Goal: Information Seeking & Learning: Learn about a topic

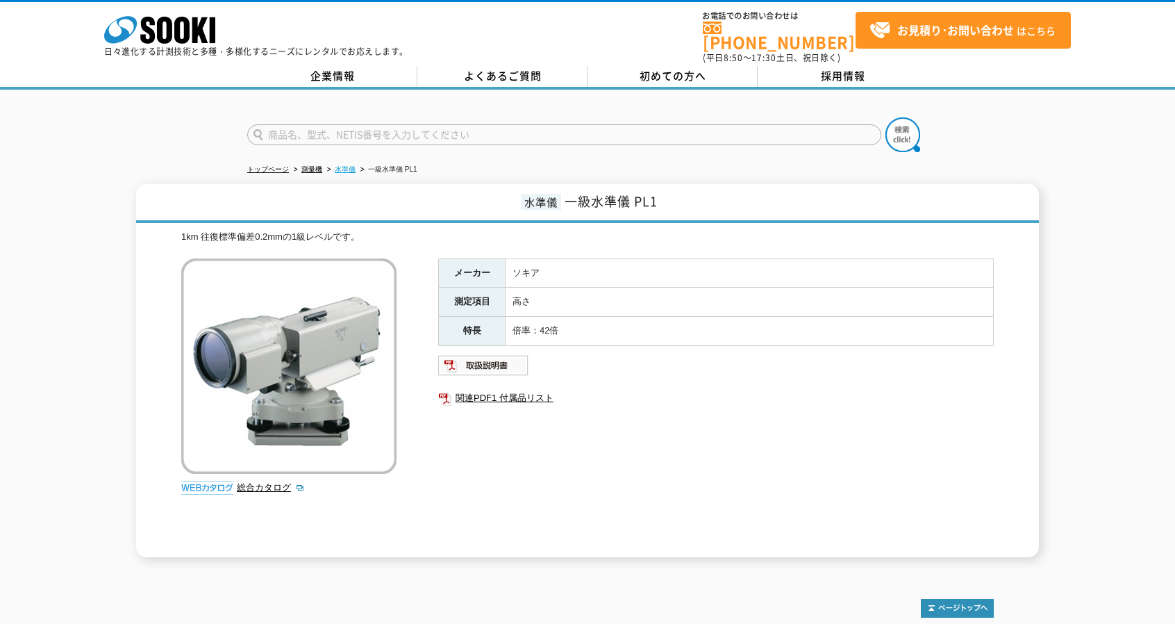
click at [341, 165] on link "水準儀" at bounding box center [345, 169] width 21 height 8
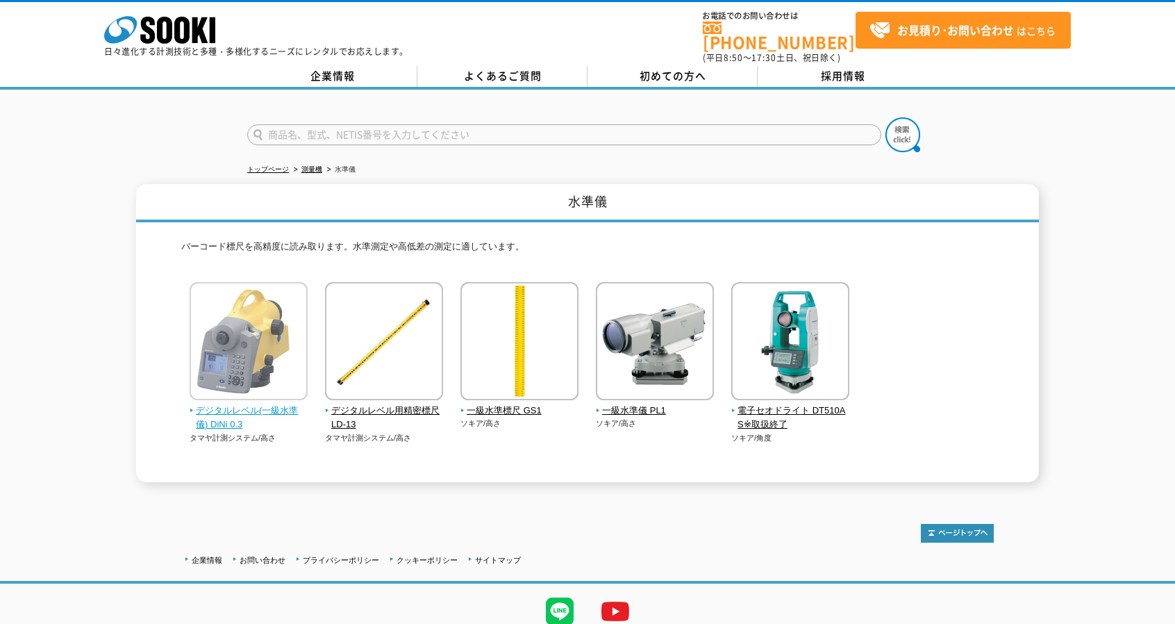
click at [275, 339] on img at bounding box center [249, 343] width 118 height 122
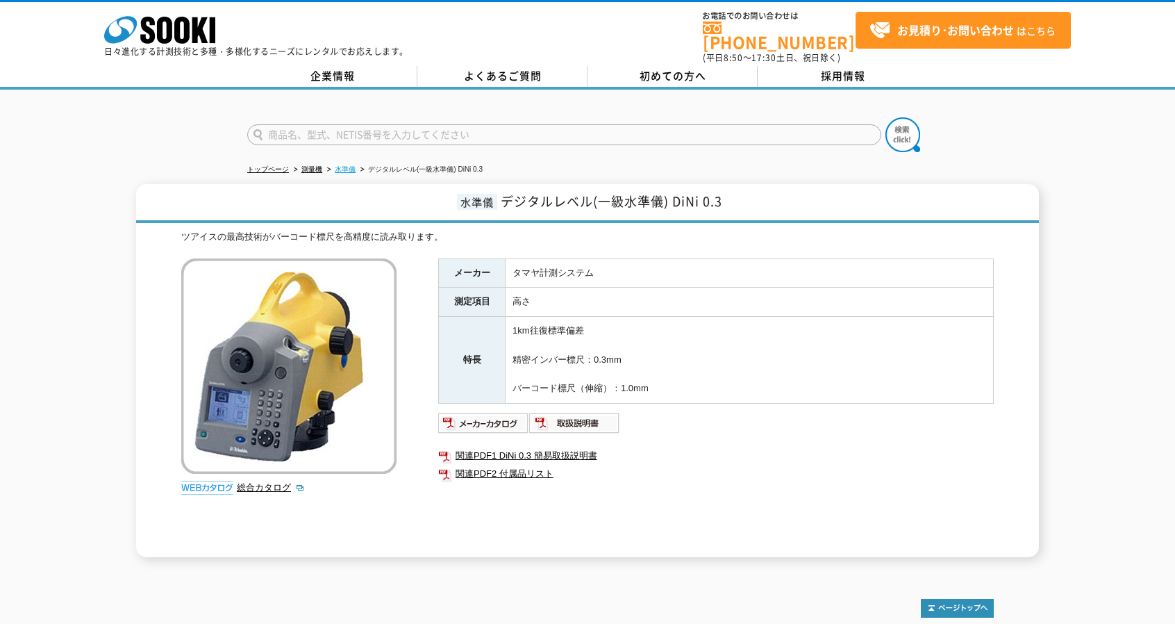
click at [335, 165] on link "水準儀" at bounding box center [345, 169] width 21 height 8
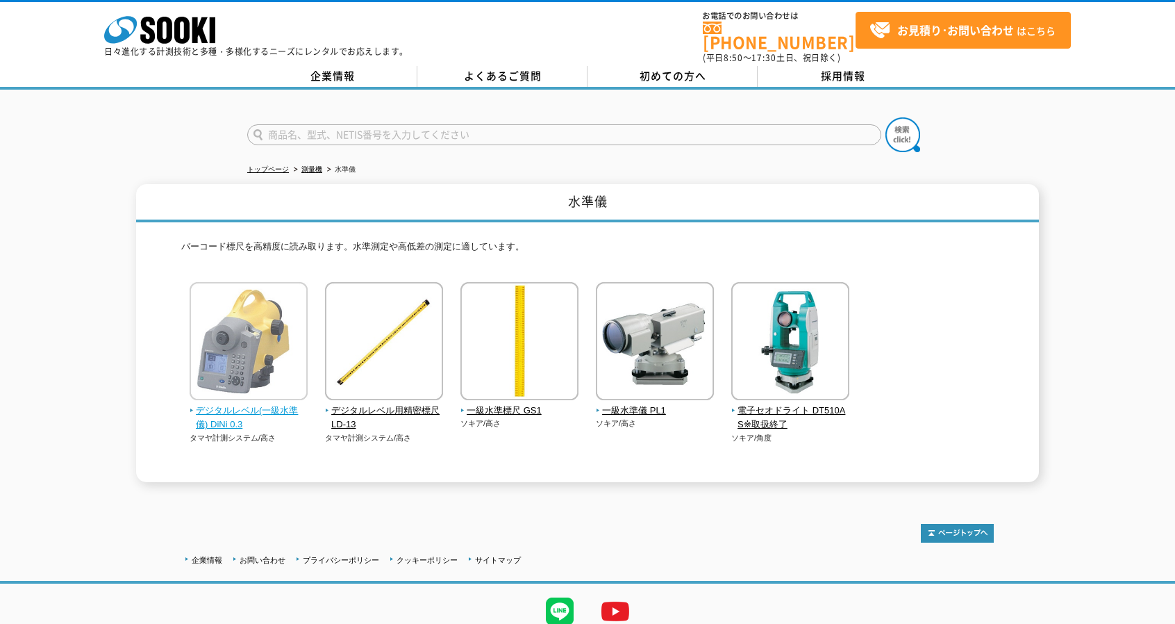
click at [256, 327] on img at bounding box center [249, 343] width 118 height 122
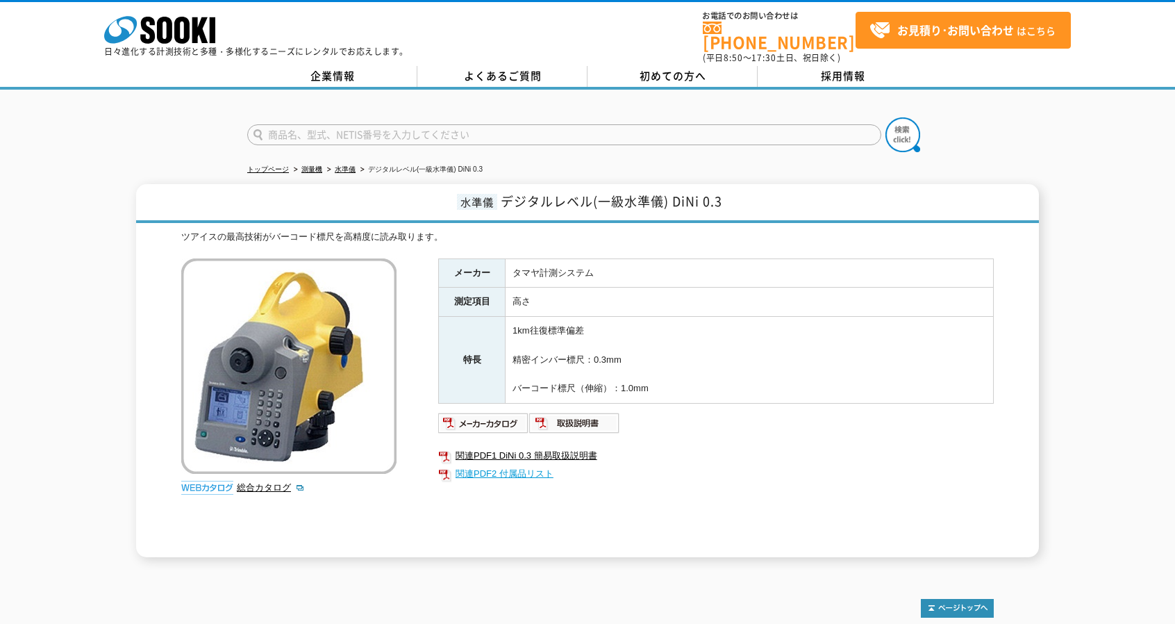
click at [506, 466] on link "関連PDF2 付属品リスト" at bounding box center [715, 474] width 555 height 18
click at [347, 165] on link "水準儀" at bounding box center [345, 169] width 21 height 8
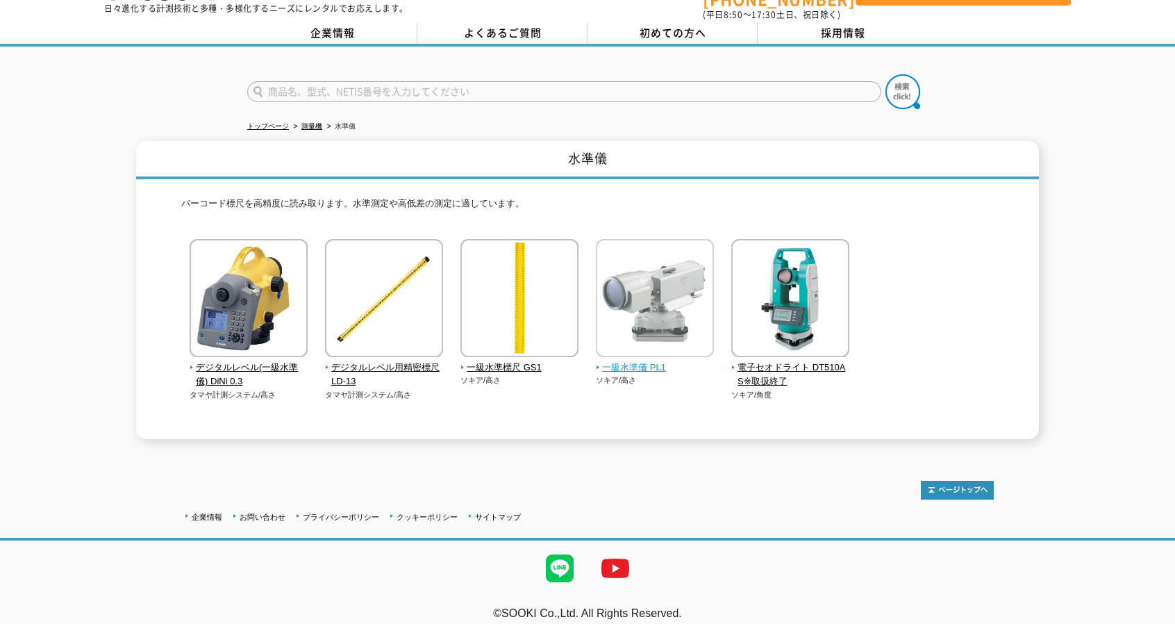
scroll to position [46, 0]
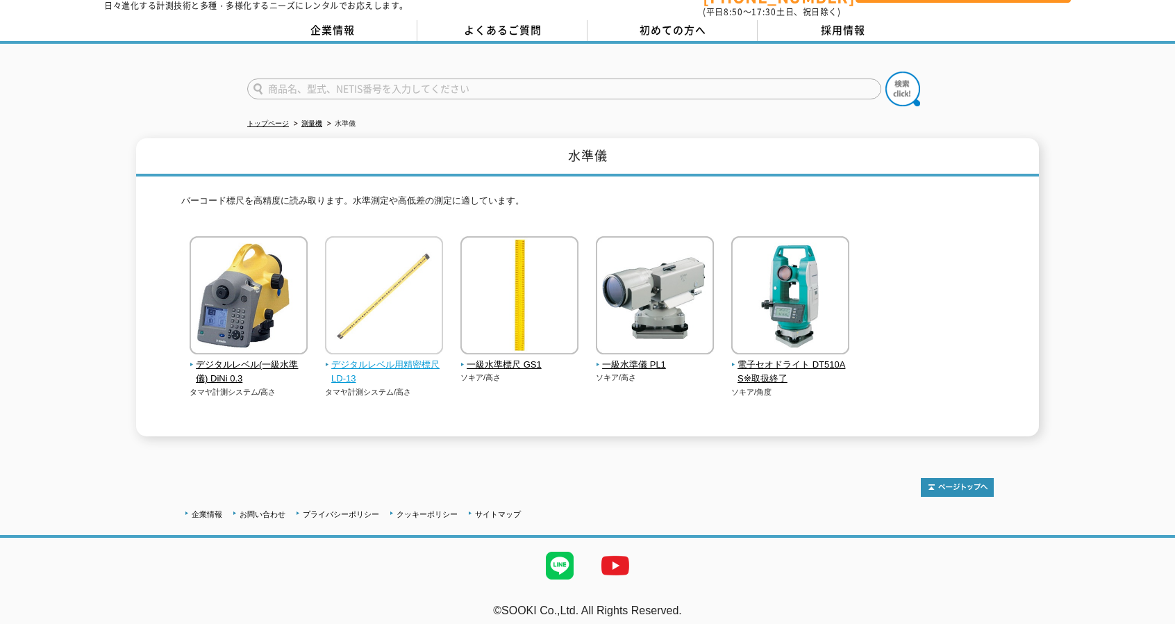
click at [419, 260] on img at bounding box center [384, 297] width 118 height 122
click at [124, 319] on div "水準儀 バーコード標尺を高精度に読み取ります。水準測定や高低差の測定に適しています。 デジタルレベル(一級水準儀) DiNi 0.3 タマヤ計測システム/高さ" at bounding box center [587, 287] width 1175 height 298
click at [265, 119] on link "トップページ" at bounding box center [268, 123] width 42 height 8
click at [307, 119] on link "測量機" at bounding box center [311, 123] width 21 height 8
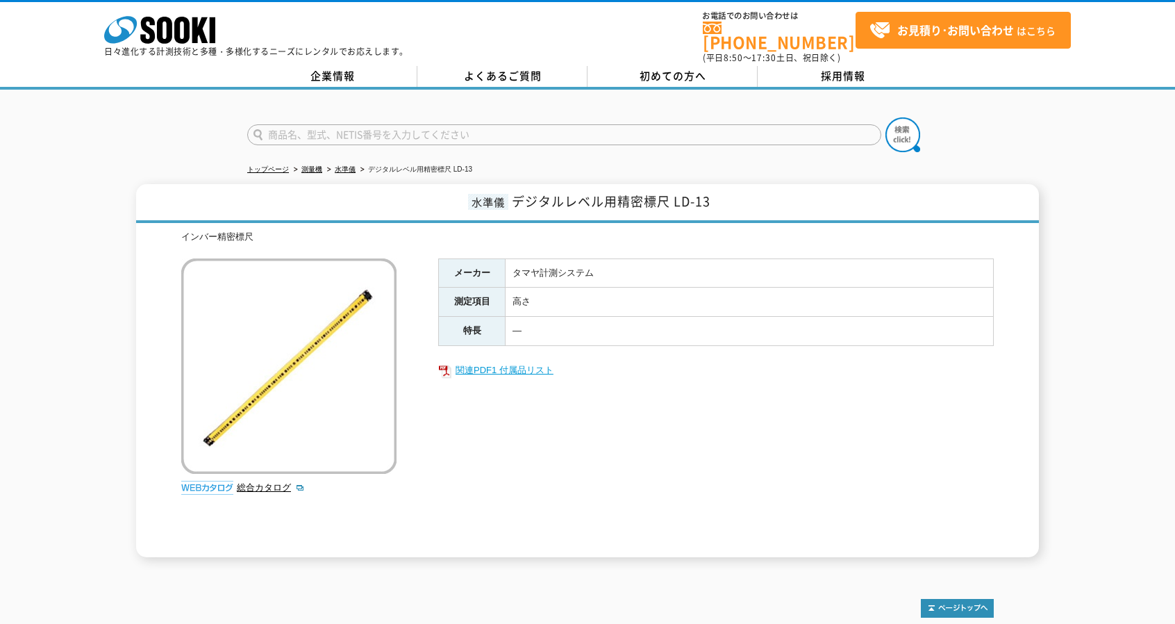
click at [497, 364] on link "関連PDF1 付属品リスト" at bounding box center [715, 370] width 555 height 18
click at [519, 361] on link "関連PDF1 付属品リスト" at bounding box center [715, 370] width 555 height 18
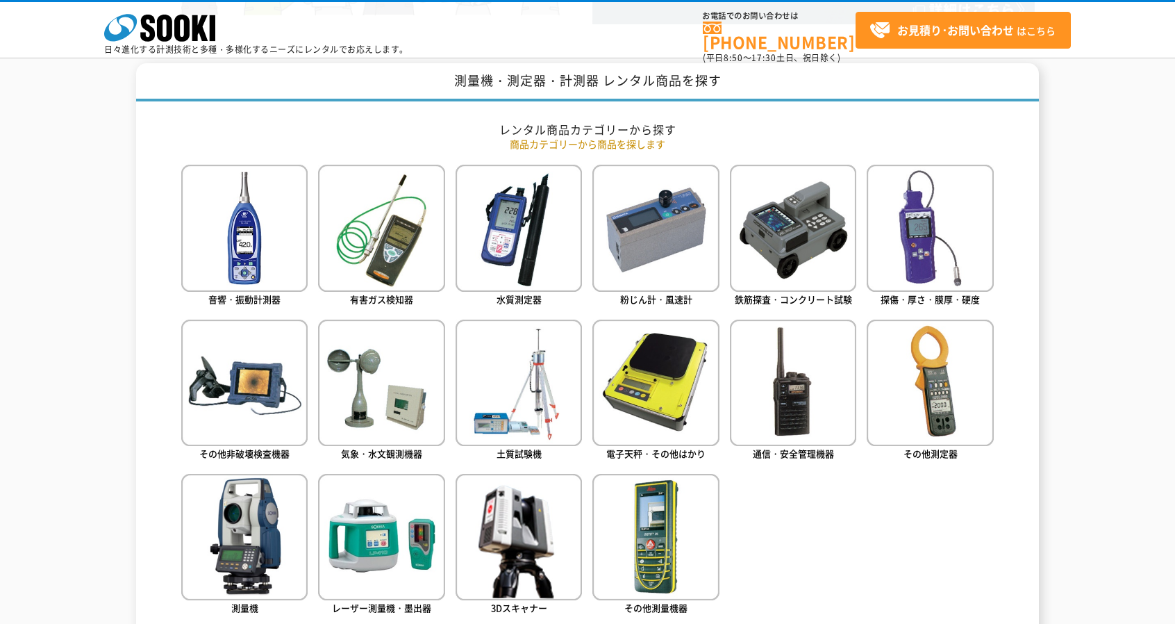
scroll to position [555, 0]
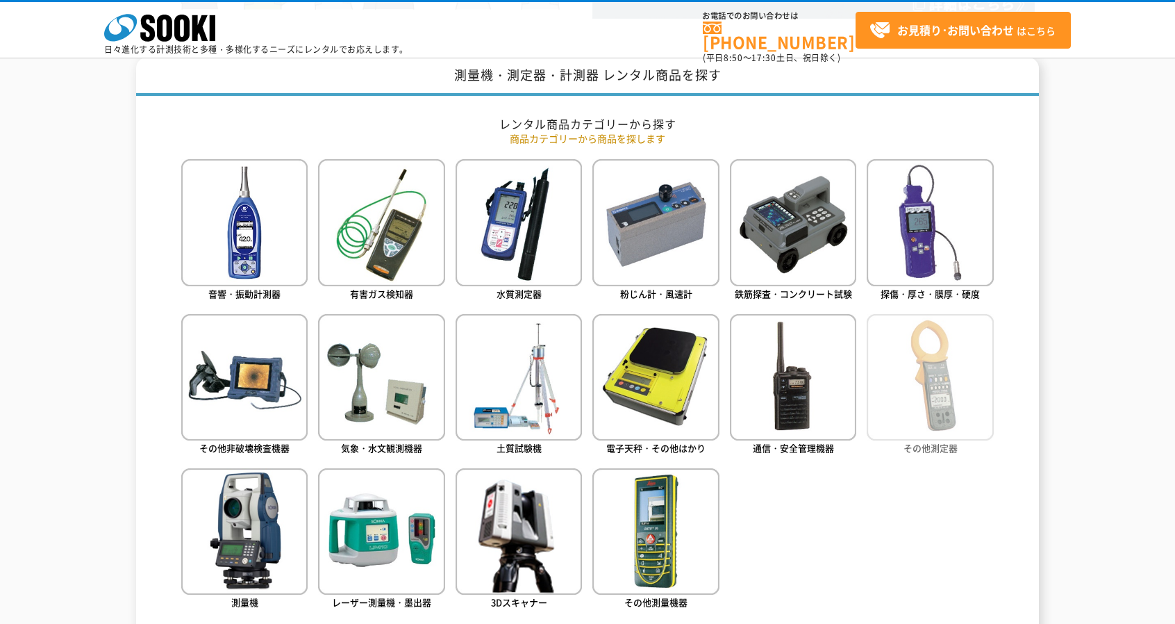
click at [896, 405] on img at bounding box center [930, 377] width 126 height 126
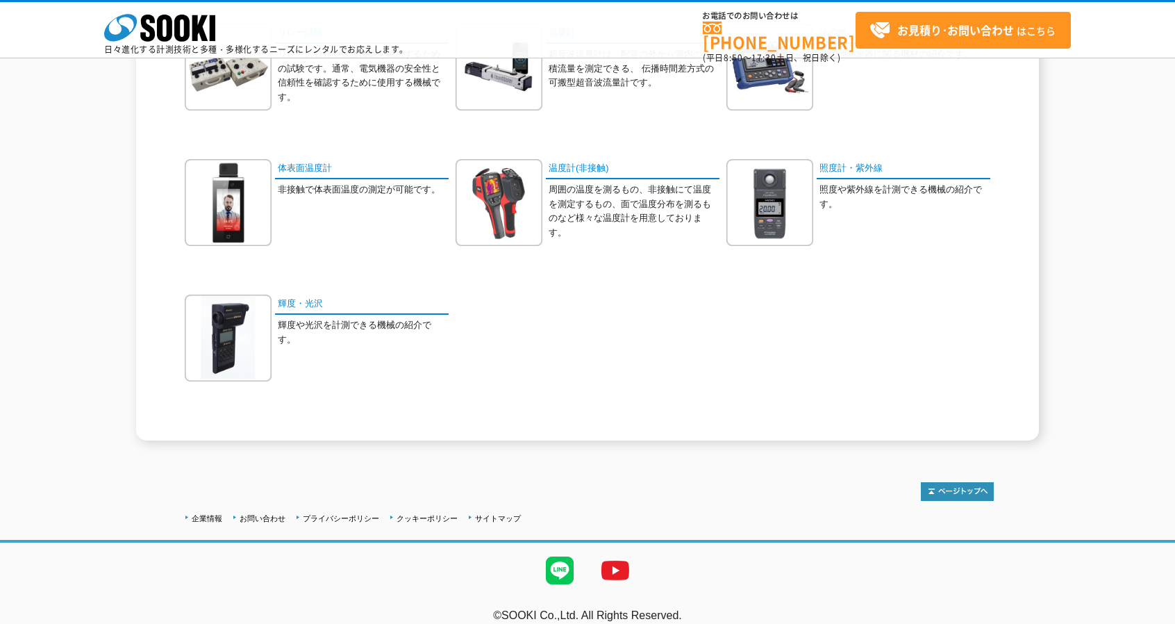
scroll to position [763, 0]
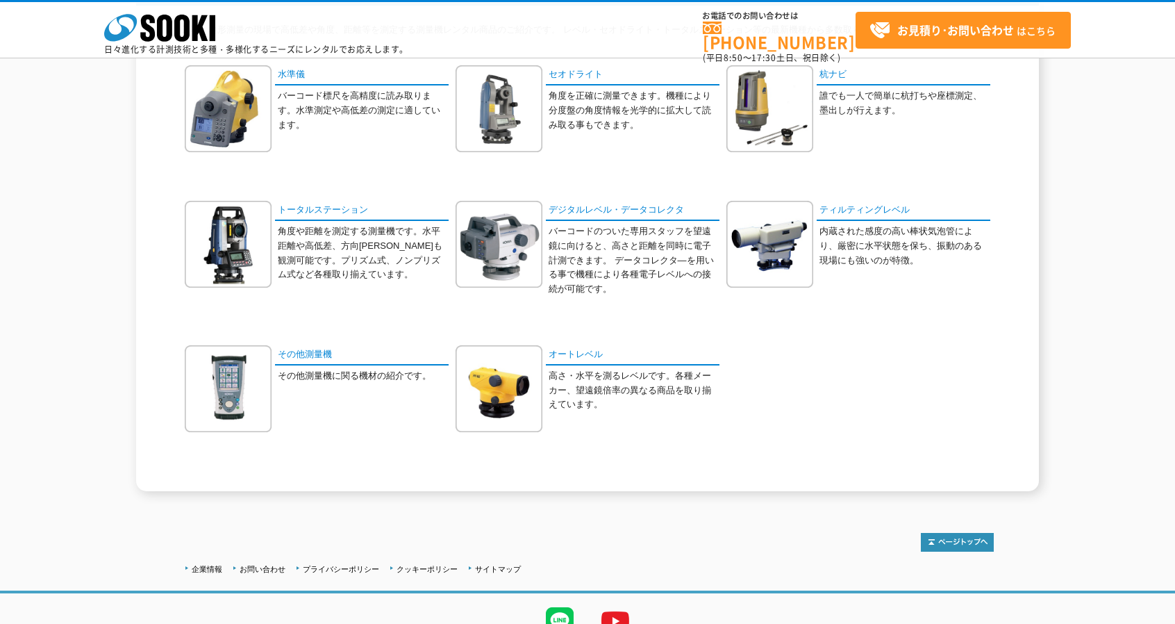
scroll to position [147, 0]
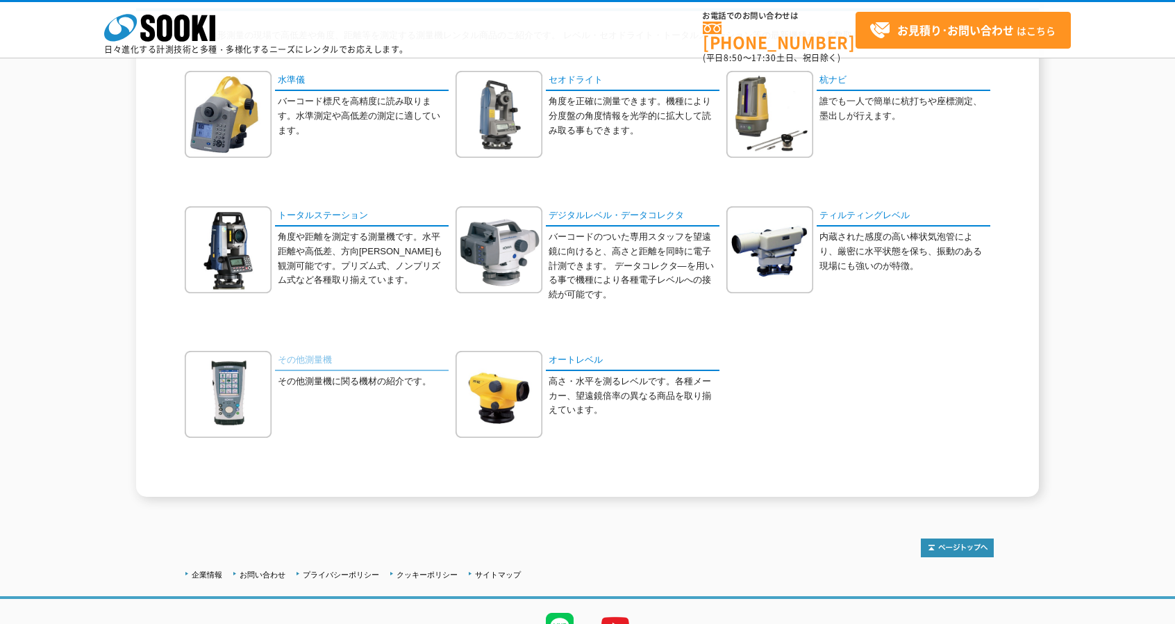
click at [315, 357] on link "その他測量機" at bounding box center [362, 361] width 174 height 20
click at [605, 216] on link "デジタルレベル・データコレクタ" at bounding box center [633, 216] width 174 height 20
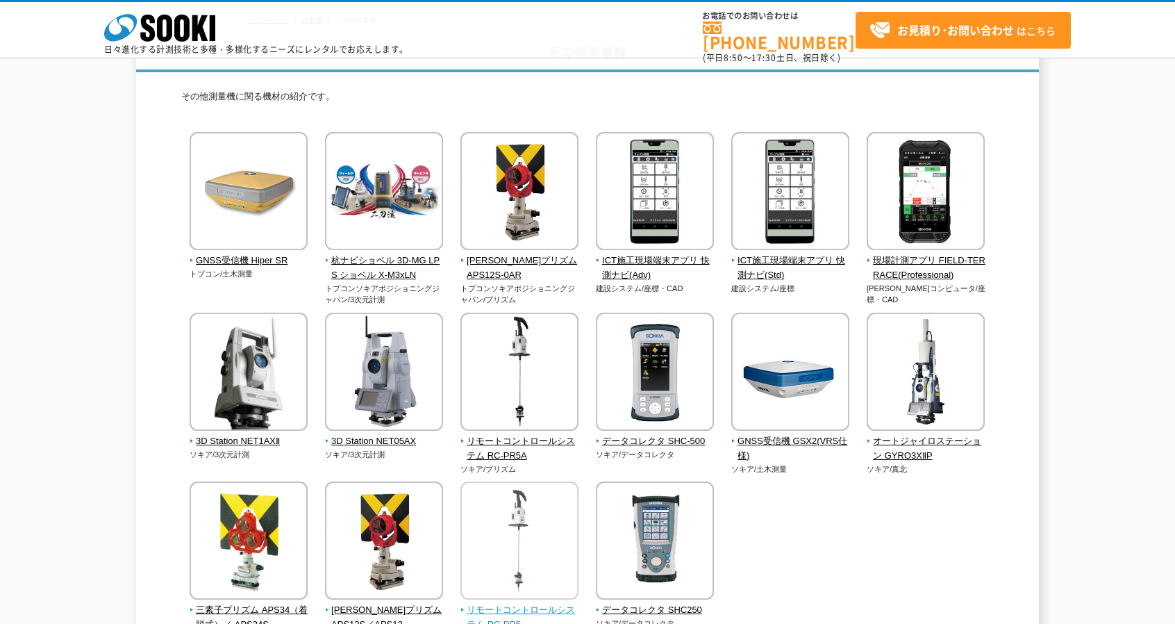
scroll to position [69, 0]
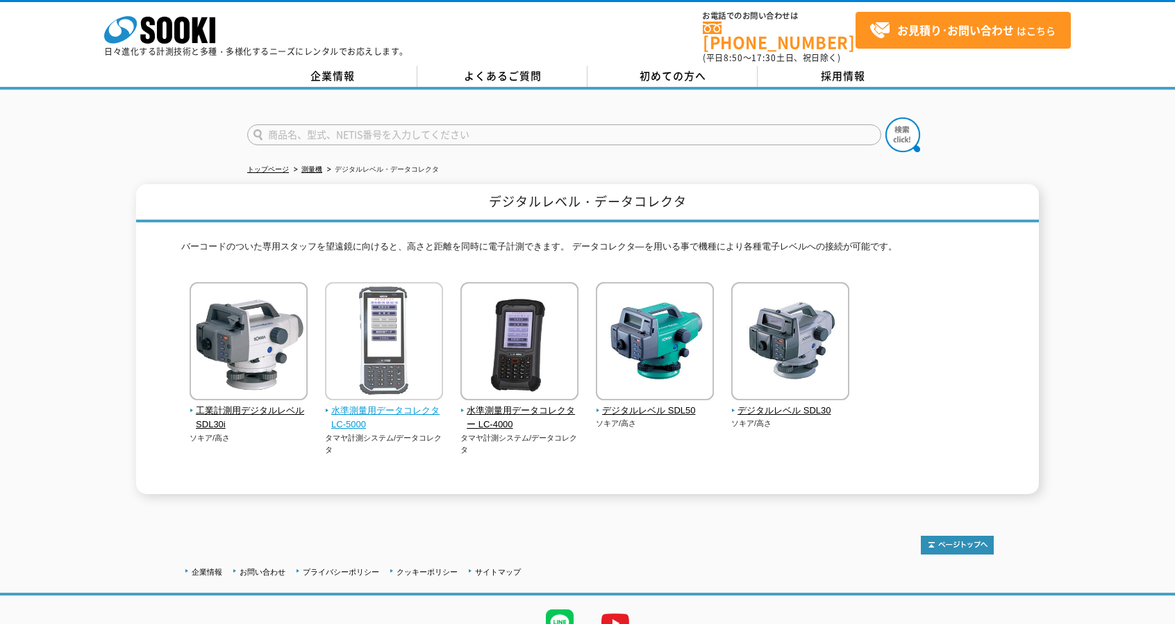
click at [397, 403] on span "水準測量用データコレクタ LC-5000" at bounding box center [384, 417] width 119 height 29
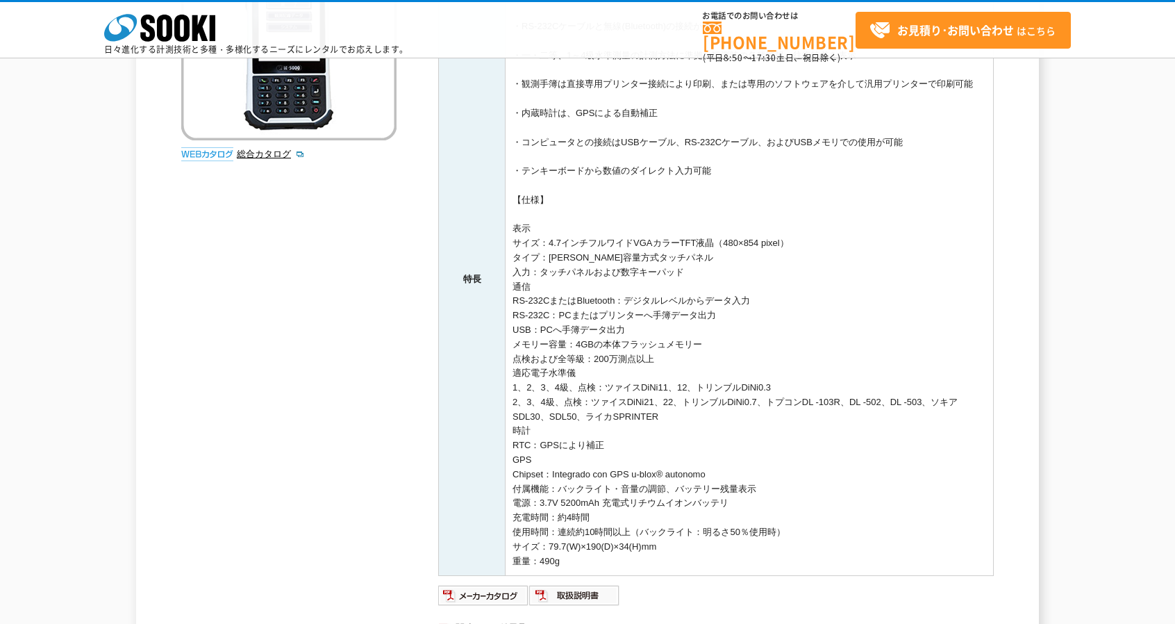
scroll to position [347, 0]
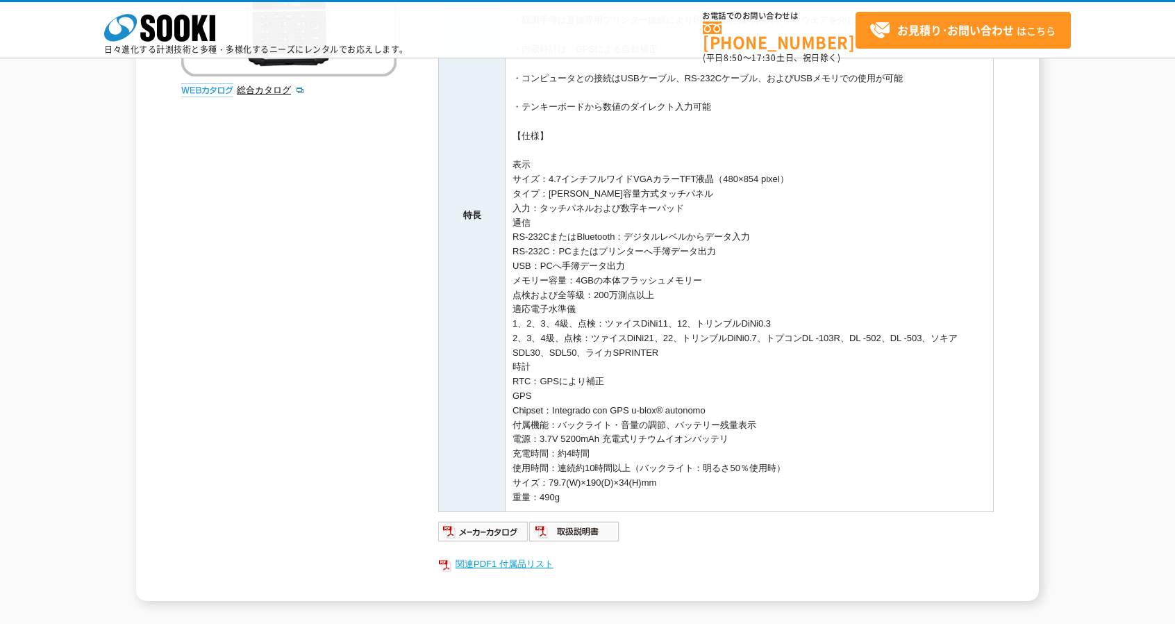
click at [515, 564] on link "関連PDF1 付属品リスト" at bounding box center [715, 564] width 555 height 18
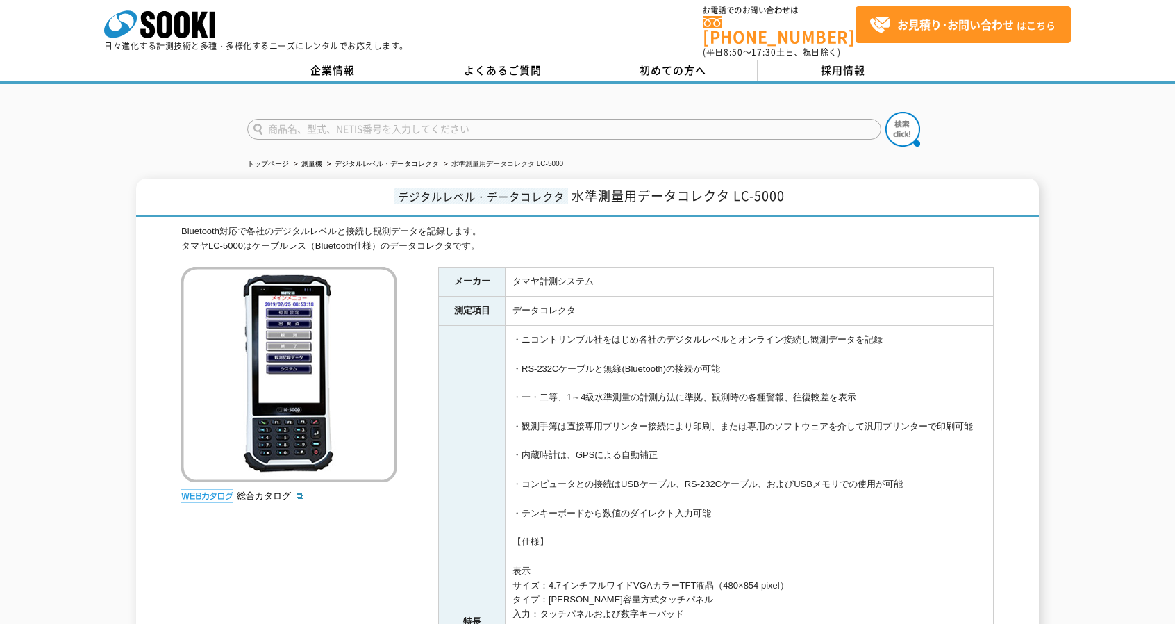
scroll to position [0, 0]
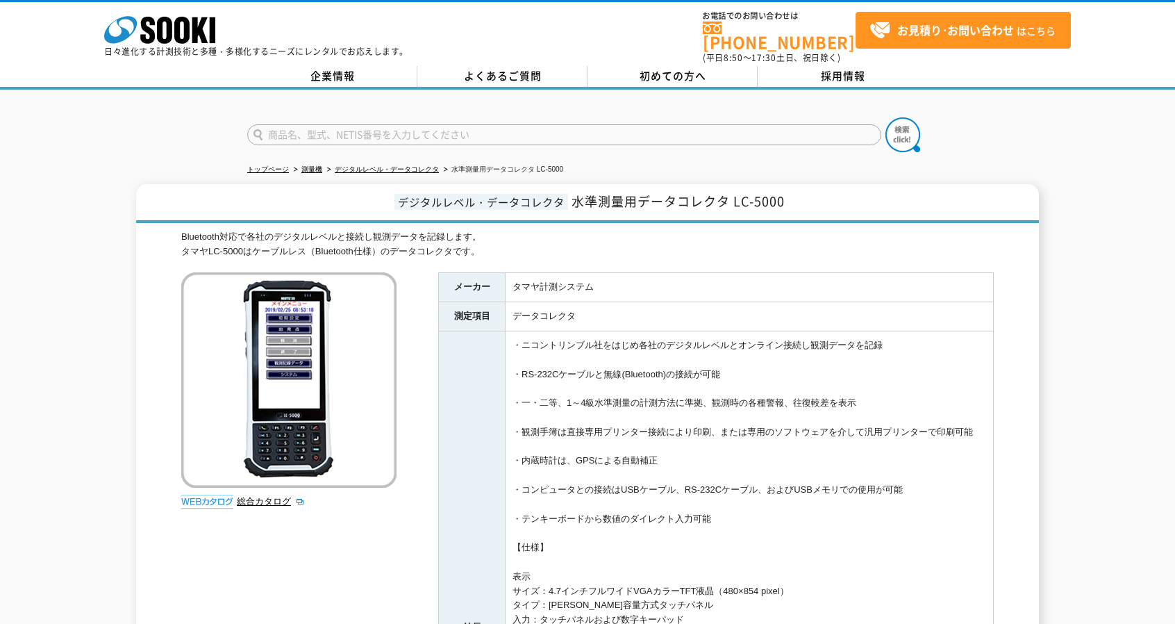
click at [28, 170] on div "トップページ 測量機 デジタルレベル・データコレクタ 水準測量用データコレクタ LC-5000 デジタルレベル・データコレクタ 水準測量用データコレクタ LC…" at bounding box center [587, 558] width 1175 height 937
click at [1017, 240] on div "デジタルレベル・データコレクタ 水準測量用データコレクタ LC-5000 Bluetooth対応で各社のデジタルレベルと接続し観測データを記録します。 タマヤ…" at bounding box center [587, 598] width 903 height 828
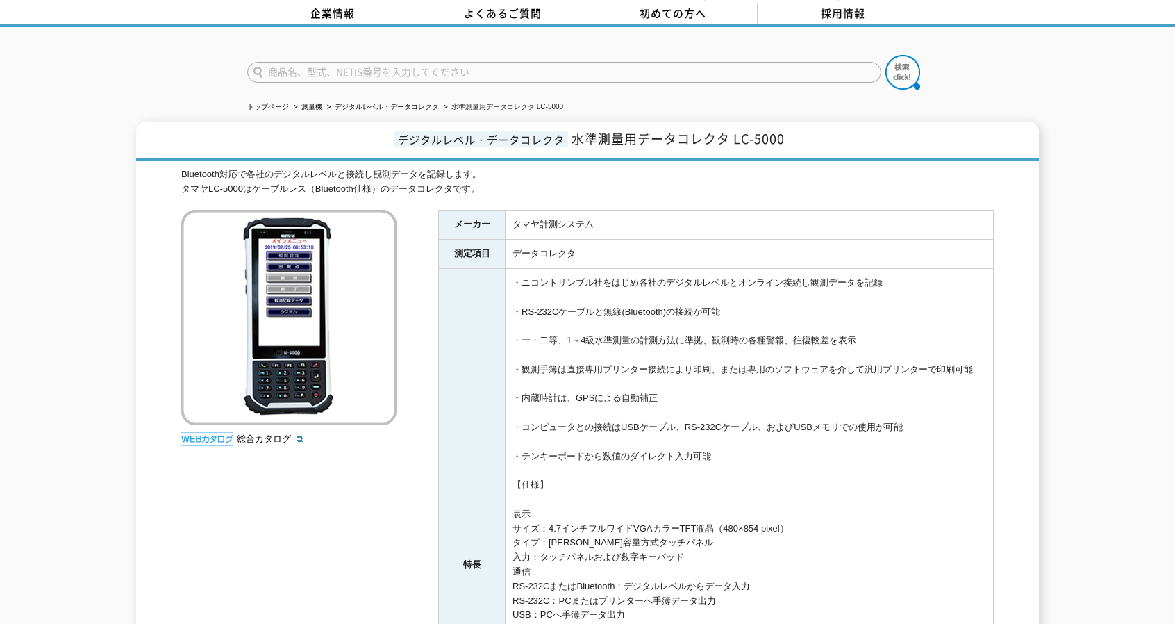
scroll to position [69, 0]
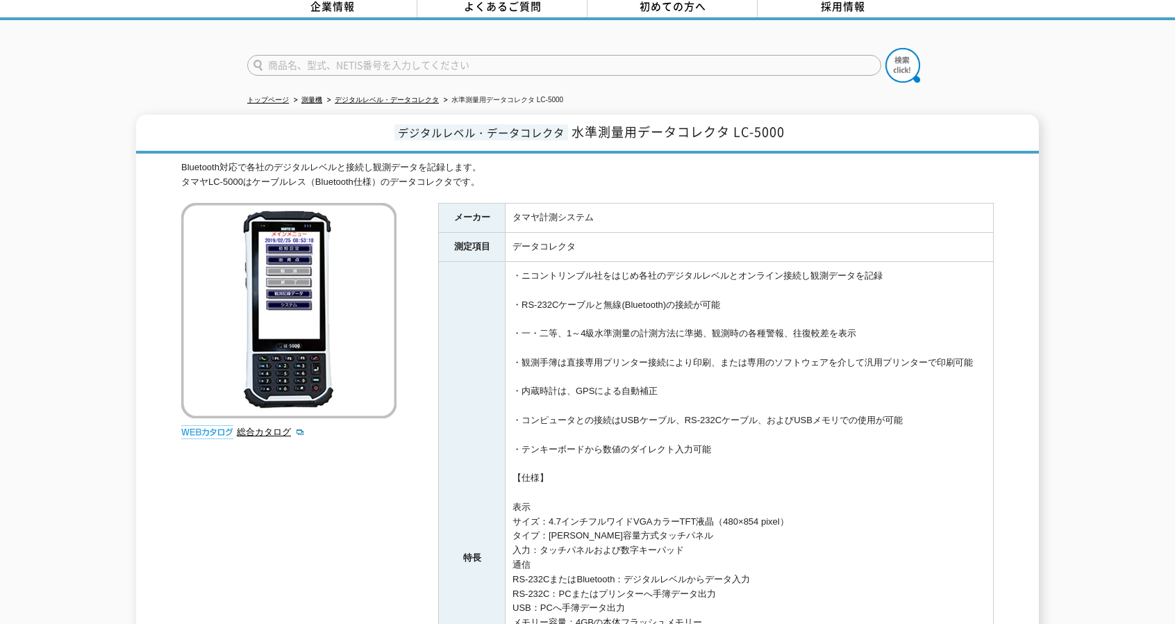
click at [801, 127] on h1 "デジタルレベル・データコレクタ 水準測量用データコレクタ LC-5000" at bounding box center [587, 134] width 903 height 39
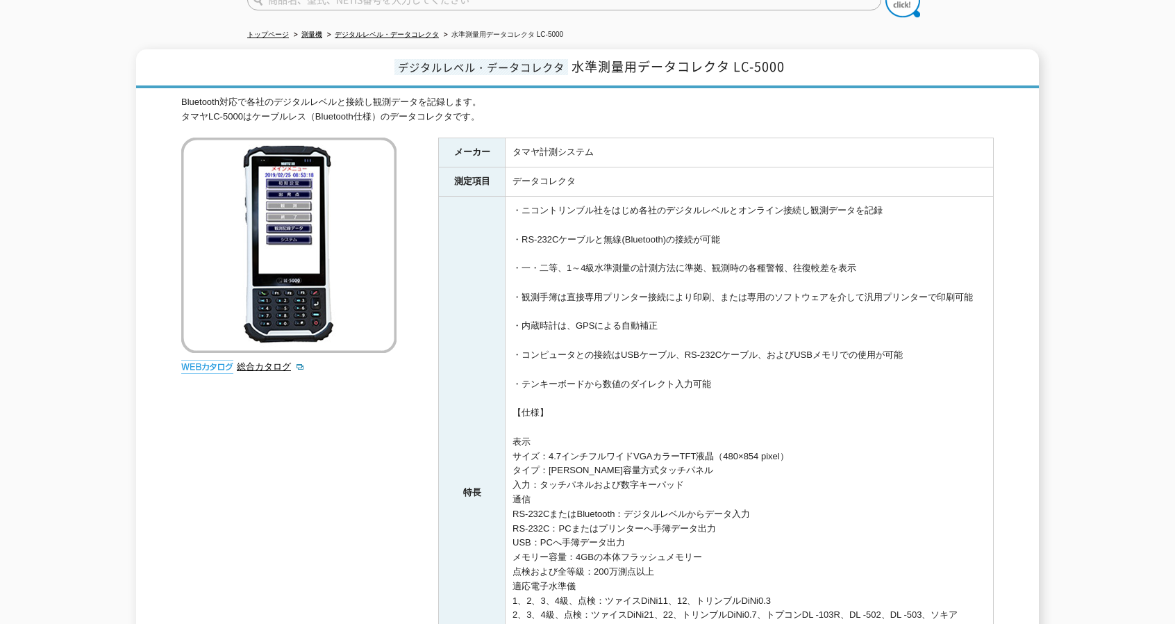
scroll to position [139, 0]
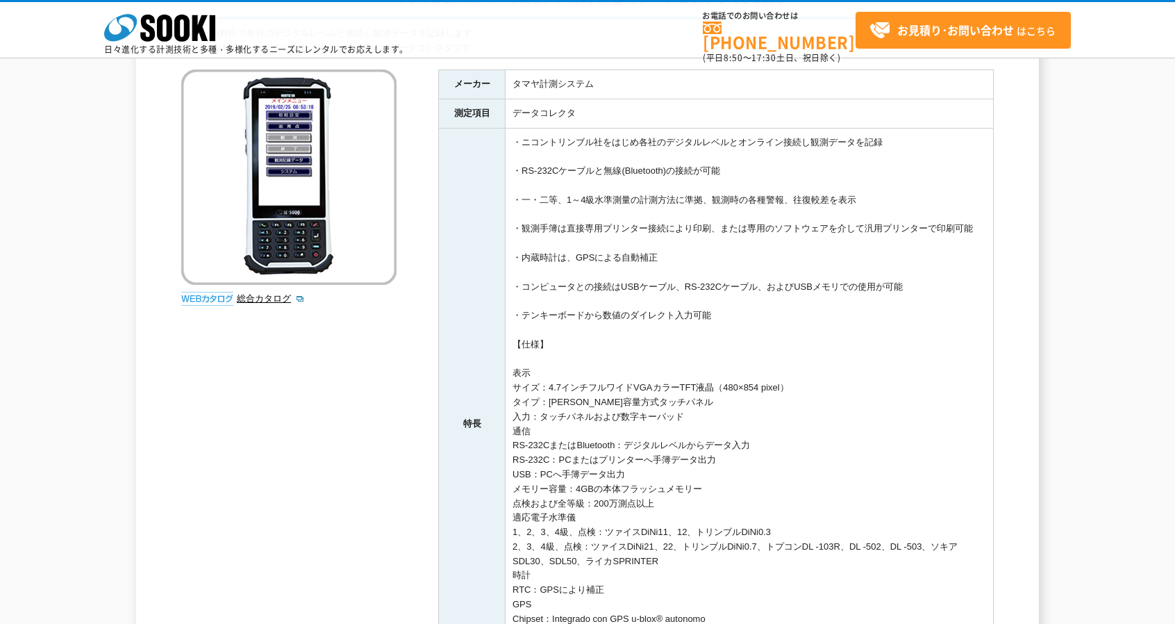
click at [308, 412] on div "Bluetooth対応で各社のデジタルレベルと接続し観測データを記録します。 タマヤLC-5000はケーブルレス（Bluetooth仕様）のデータコレクタです…" at bounding box center [587, 417] width 812 height 783
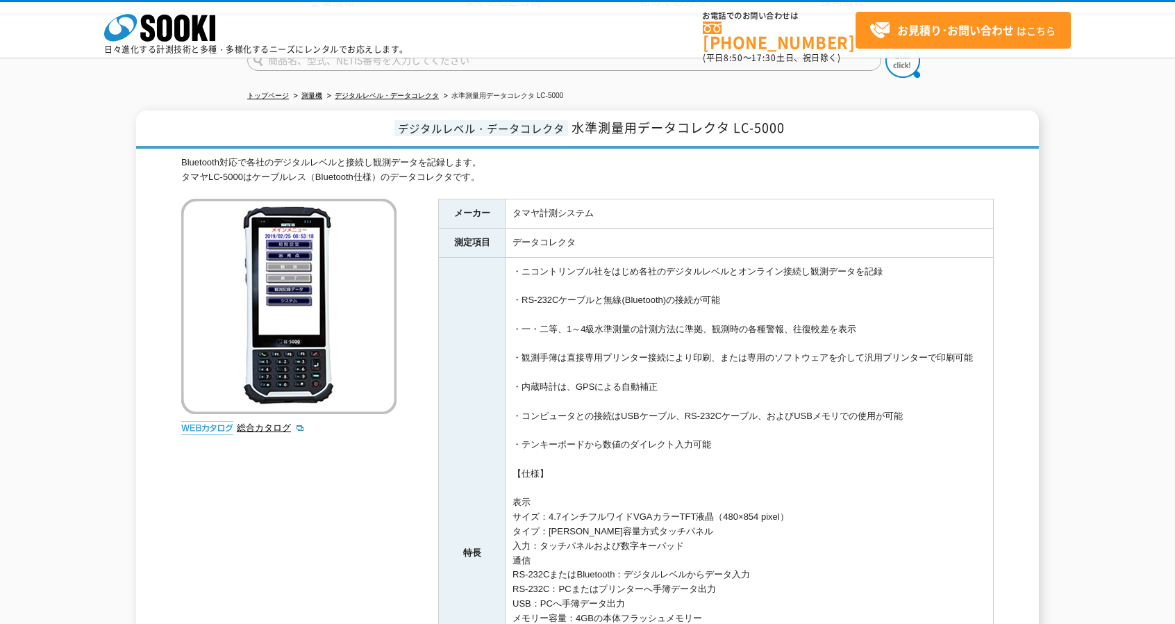
scroll to position [0, 0]
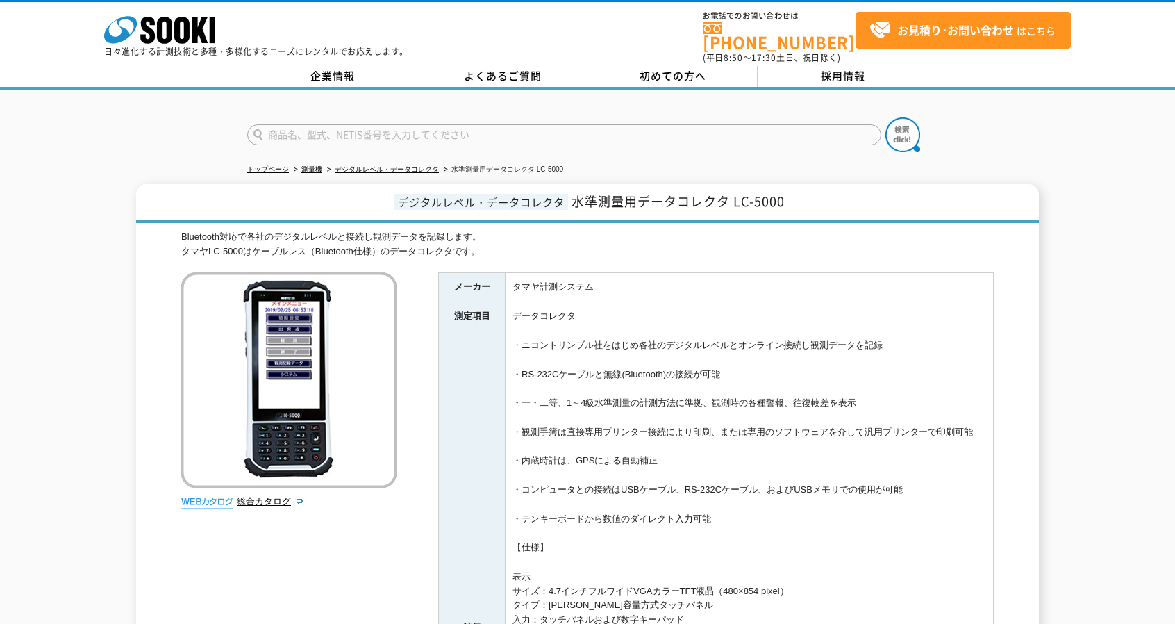
click at [61, 224] on div "デジタルレベル・データコレクタ 水準測量用データコレクタ LC-5000 Bluetooth対応で各社のデジタルレベルと接続し観測データを記録します。 タマヤ…" at bounding box center [587, 598] width 1175 height 828
click at [638, 378] on td "・ニコントリンブル社をはじめ各社のデジタルレベルとオンライン接続し観測データを記録 ・RS-232Cケーブルと無線(Bluetooth)の接続が可能 ・一・二…" at bounding box center [749, 627] width 488 height 592
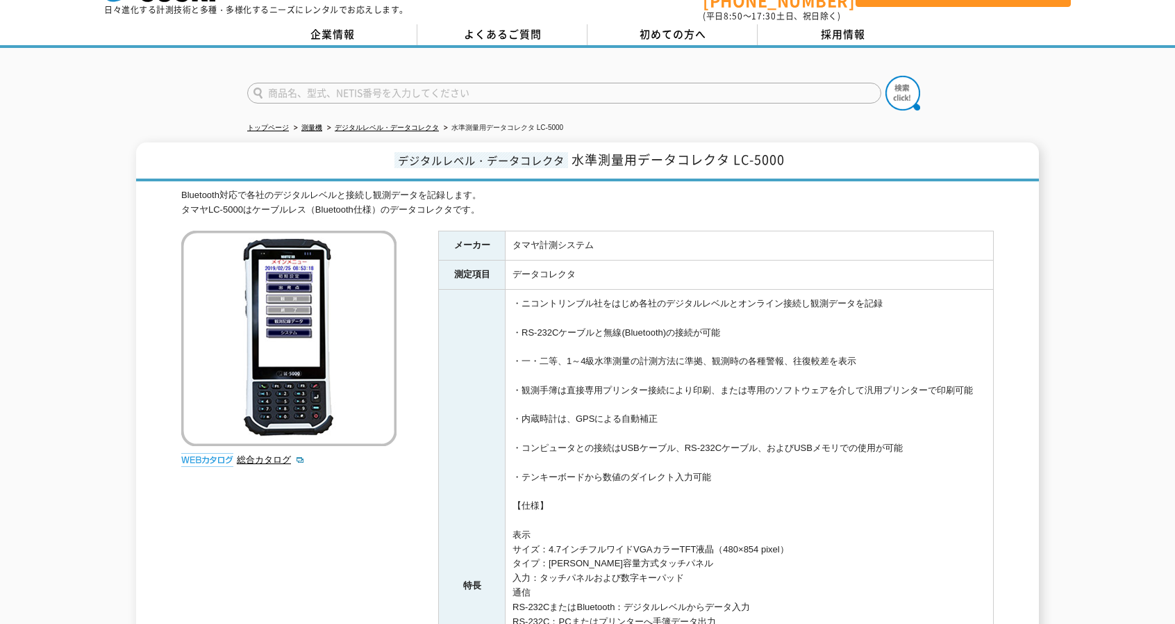
scroll to position [139, 0]
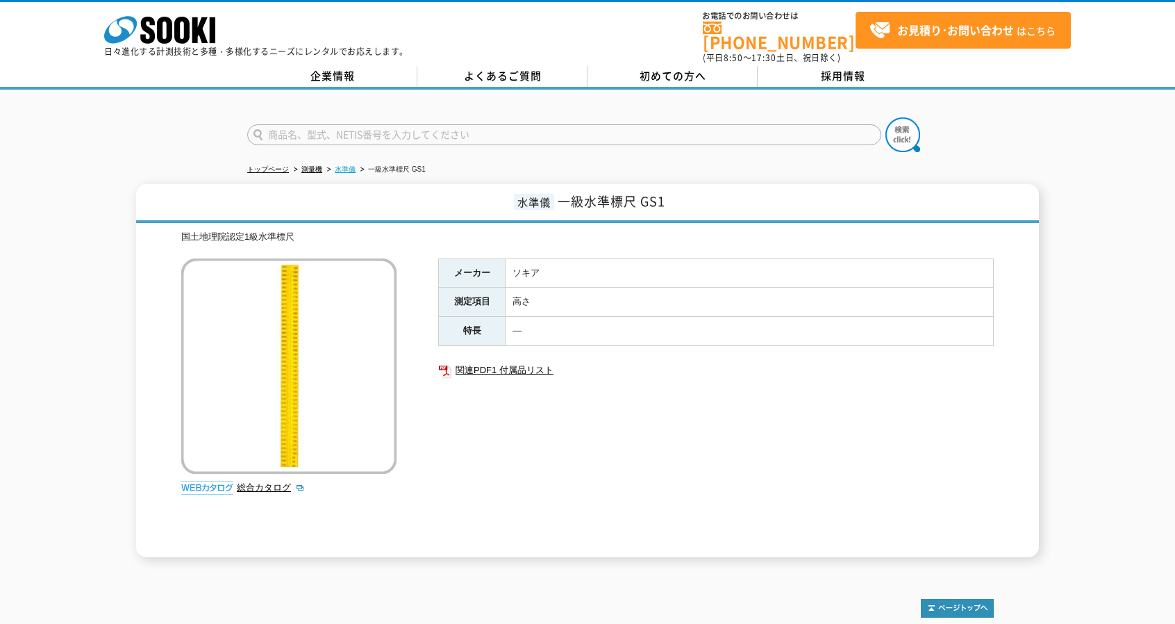
click at [347, 165] on link "水準儀" at bounding box center [345, 169] width 21 height 8
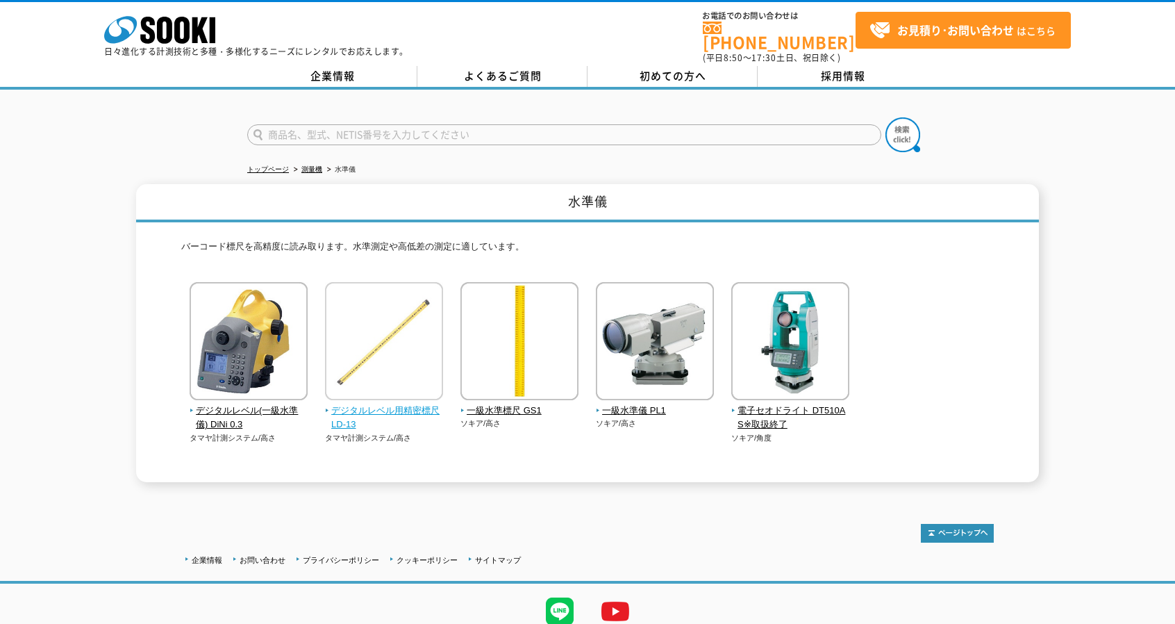
click at [394, 376] on img at bounding box center [384, 343] width 118 height 122
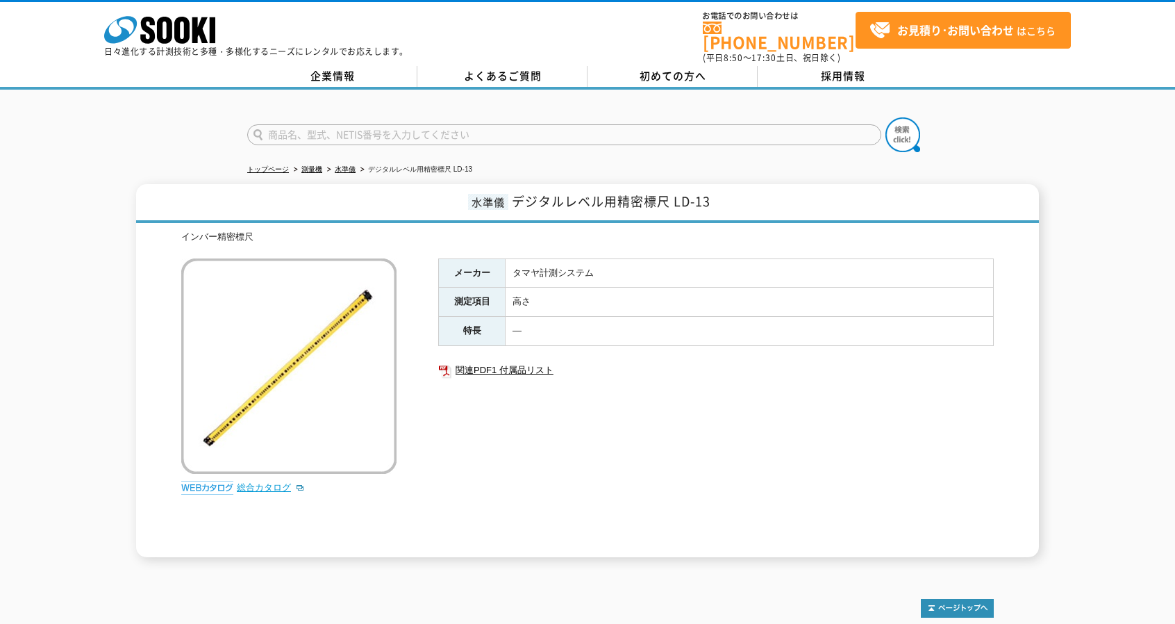
click at [281, 482] on link "総合カタログ" at bounding box center [271, 487] width 68 height 10
